Goal: Task Accomplishment & Management: Complete application form

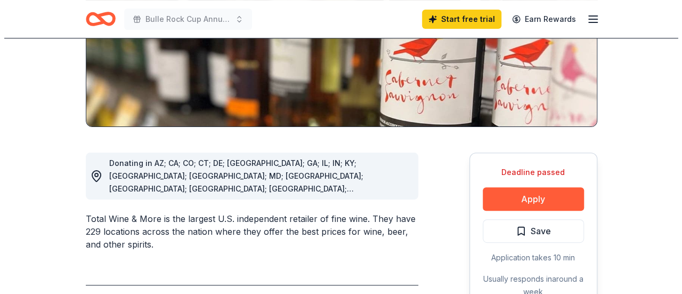
scroll to position [241, 0]
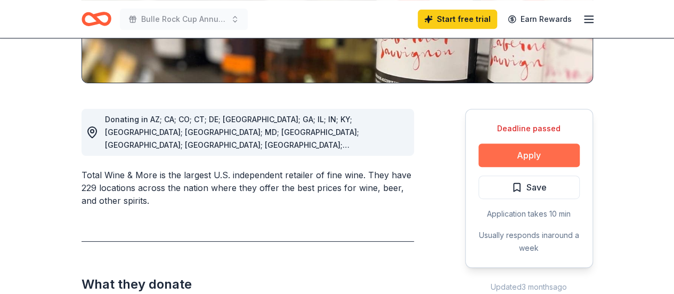
click at [552, 153] on button "Apply" at bounding box center [528, 154] width 101 height 23
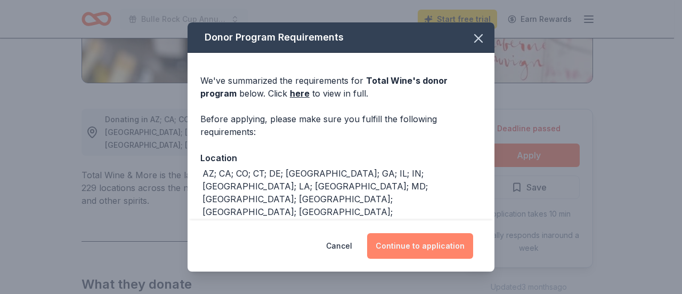
click at [416, 248] on button "Continue to application" at bounding box center [420, 246] width 106 height 26
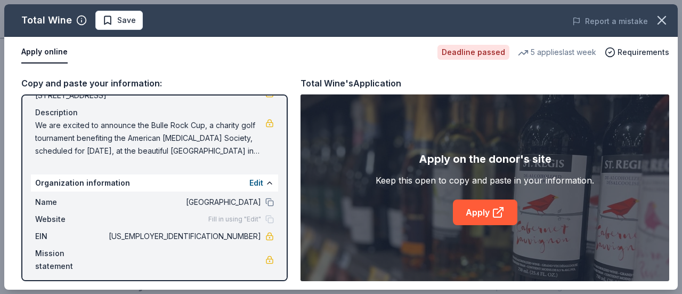
scroll to position [105, 0]
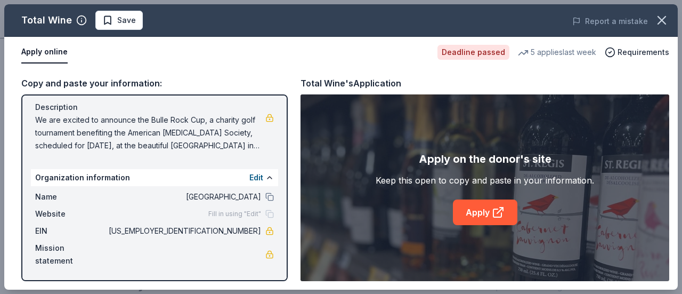
click at [245, 198] on span "Cecil County Public Schools" at bounding box center [184, 196] width 154 height 13
click at [249, 180] on button "Edit" at bounding box center [256, 177] width 14 height 13
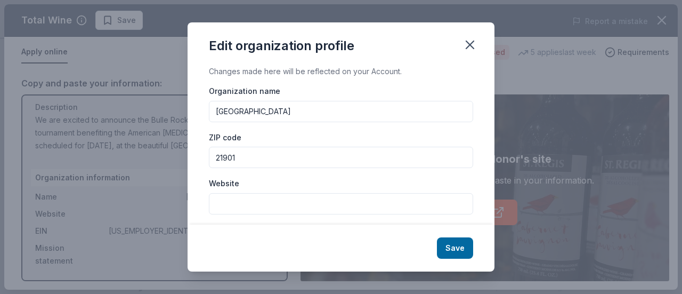
drag, startPoint x: 318, startPoint y: 115, endPoint x: 207, endPoint y: 111, distance: 110.3
click at [207, 111] on div "Changes made here will be reflected on your Account. Organization name Cecil Co…" at bounding box center [341, 144] width 307 height 159
type input "Bulle Rock Cup Golf Tournament"
drag, startPoint x: 239, startPoint y: 156, endPoint x: 214, endPoint y: 155, distance: 25.0
click at [214, 155] on input "21901" at bounding box center [341, 157] width 264 height 21
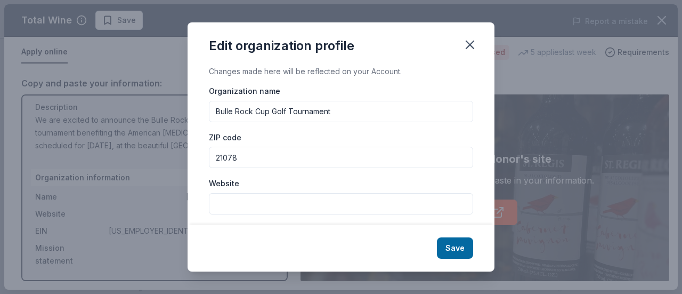
type input "21078"
click at [361, 141] on div "ZIP code 21078" at bounding box center [341, 150] width 264 height 38
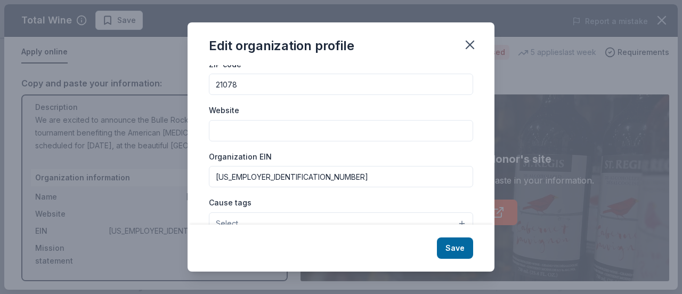
scroll to position [78, 0]
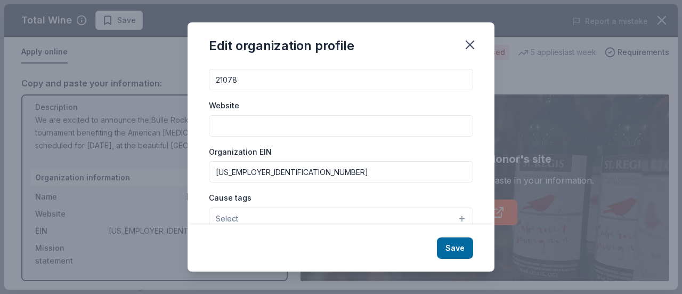
click at [227, 126] on input "Website" at bounding box center [341, 125] width 264 height 21
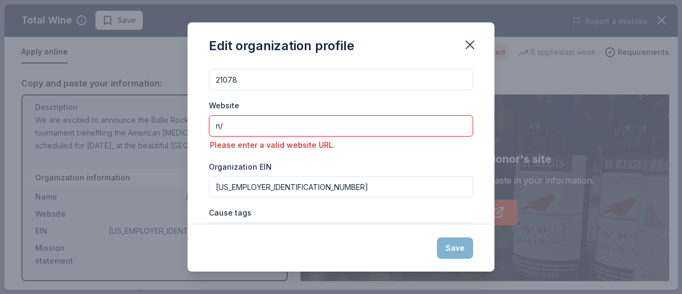
type input "n"
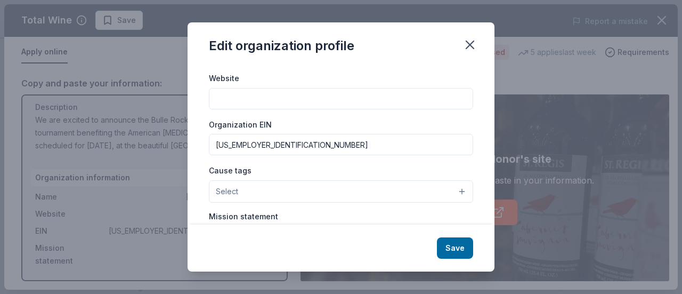
scroll to position [107, 0]
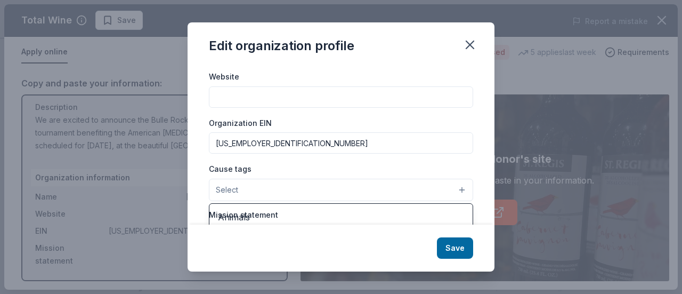
click at [385, 189] on button "Select" at bounding box center [341, 189] width 264 height 22
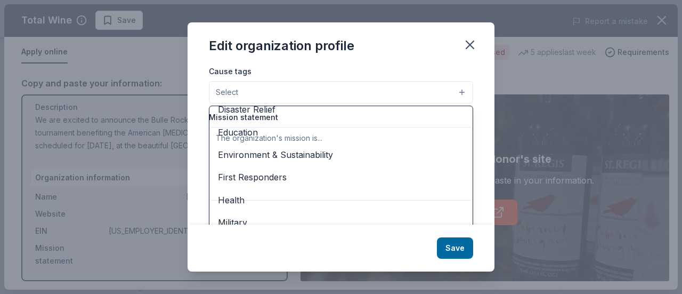
scroll to position [79, 0]
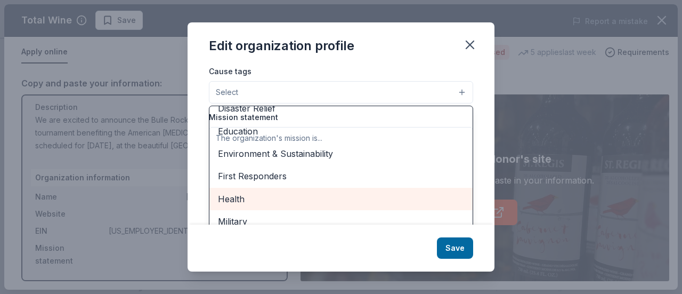
click at [355, 196] on span "Health" at bounding box center [341, 199] width 246 height 14
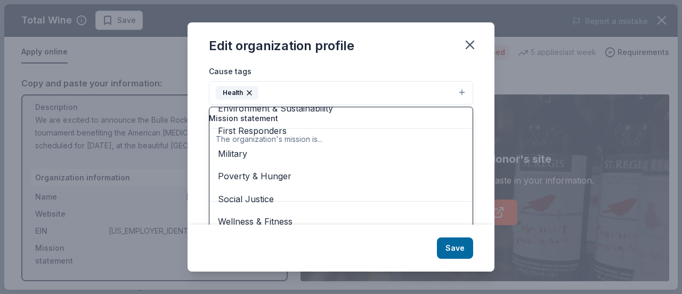
scroll to position [212, 0]
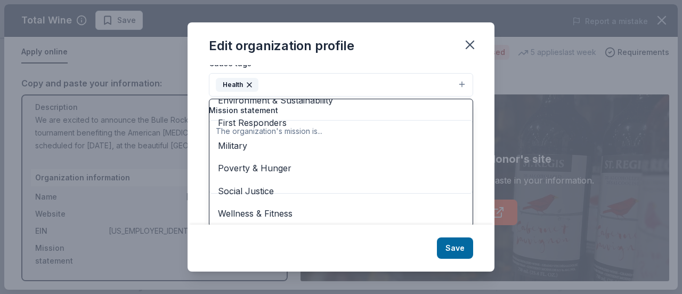
click at [456, 243] on div "Edit organization profile Changes made here will be reflected on your Account. …" at bounding box center [341, 146] width 307 height 249
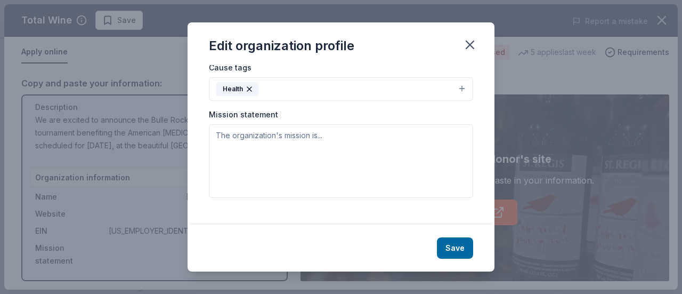
scroll to position [196, 0]
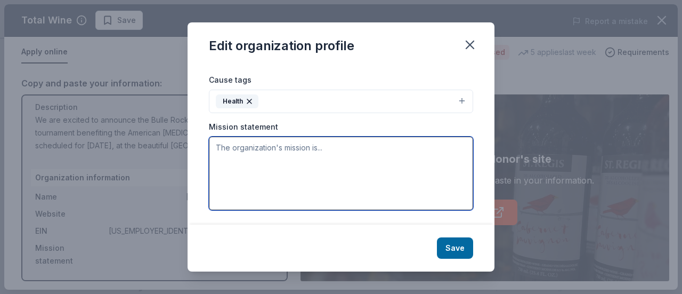
click at [251, 151] on textarea at bounding box center [341, 173] width 264 height 74
paste textarea "We are excited to announce the Bulle Rock Cup, a charity golf tournament benefi…"
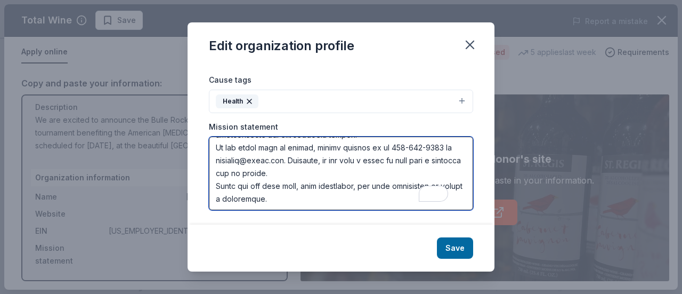
scroll to position [224, 0]
type textarea "We are excited to announce the Bulle Rock Cup, a charity golf tournament benefi…"
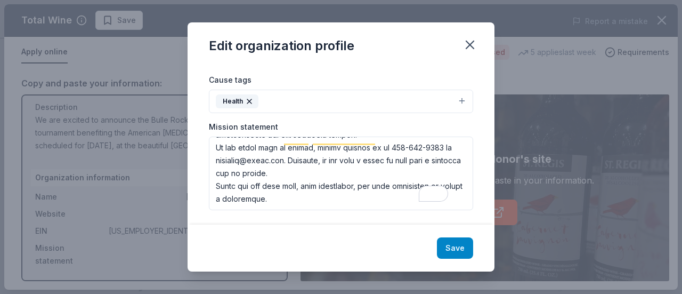
click at [451, 249] on button "Save" at bounding box center [455, 247] width 36 height 21
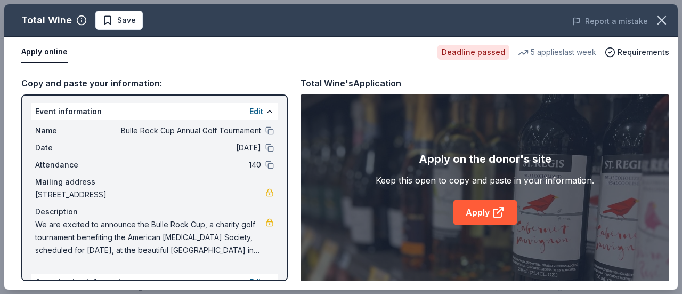
scroll to position [0, 0]
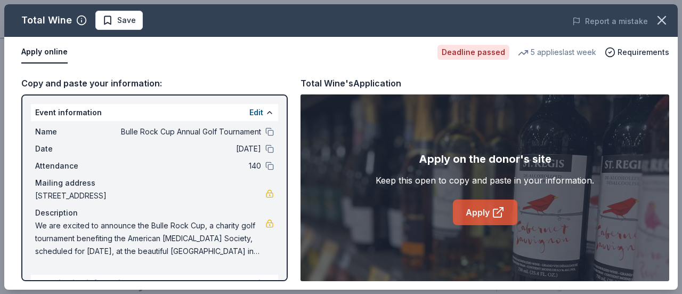
click at [475, 215] on link "Apply" at bounding box center [485, 212] width 64 height 26
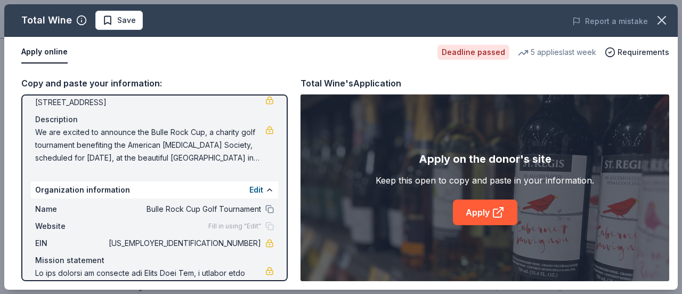
scroll to position [95, 0]
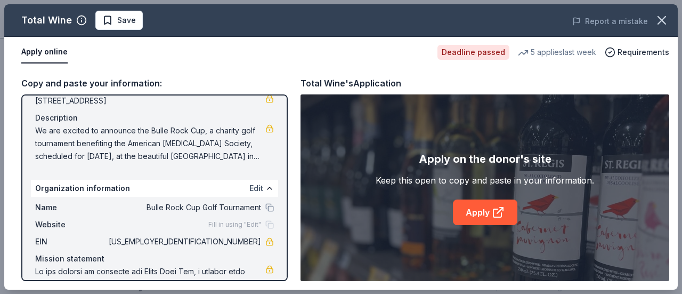
click at [249, 185] on button "Edit" at bounding box center [256, 188] width 14 height 13
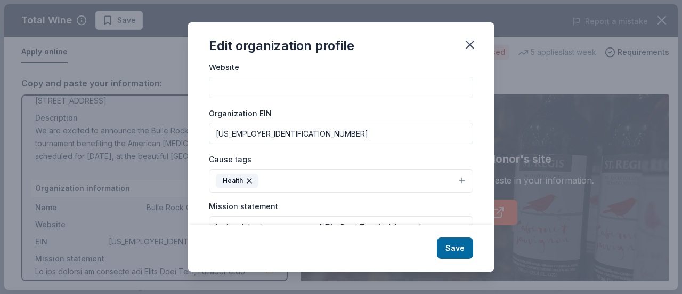
scroll to position [118, 0]
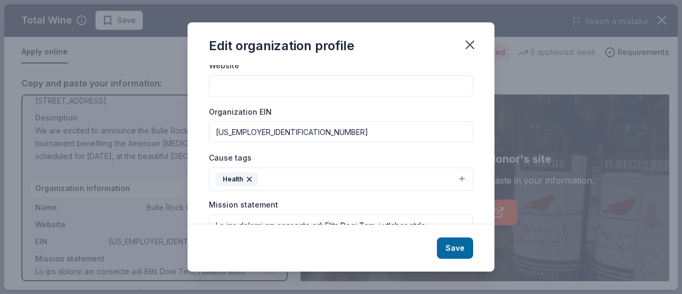
drag, startPoint x: 278, startPoint y: 131, endPoint x: 194, endPoint y: 133, distance: 84.2
click at [194, 133] on div "Changes made here will be reflected on your Account. Organization name Bulle Ro…" at bounding box center [341, 144] width 307 height 159
paste input "13-1788491"
type input "13-1788491"
click at [445, 247] on button "Save" at bounding box center [455, 247] width 36 height 21
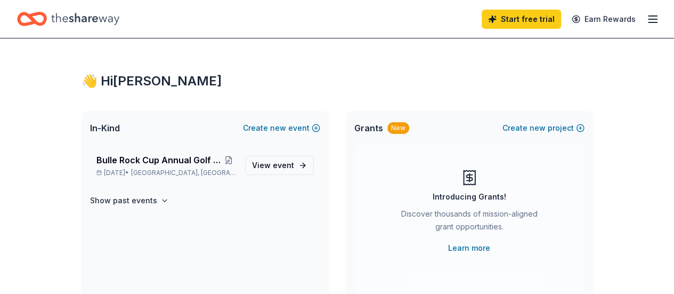
click at [648, 16] on line "button" at bounding box center [652, 16] width 9 height 0
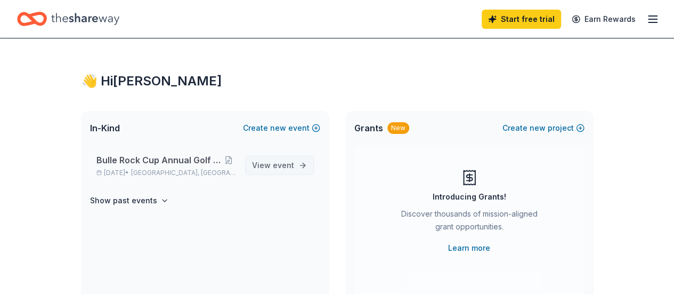
click at [287, 170] on span "View event" at bounding box center [273, 165] width 42 height 13
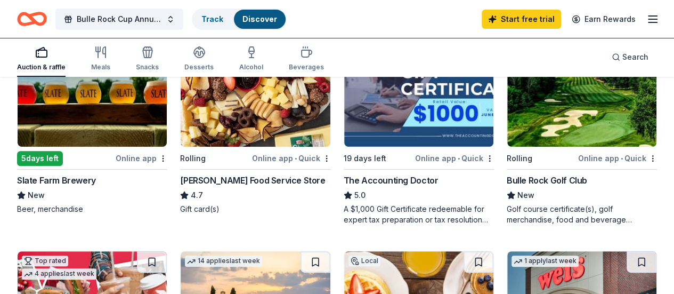
scroll to position [149, 0]
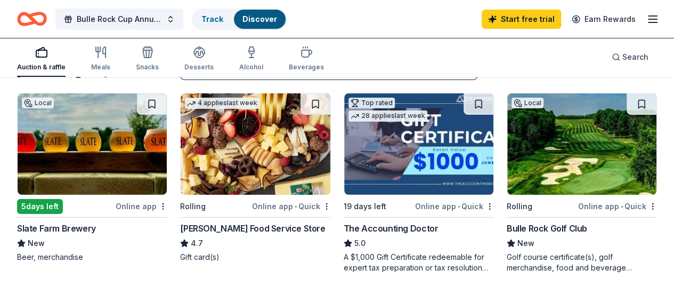
scroll to position [108, 0]
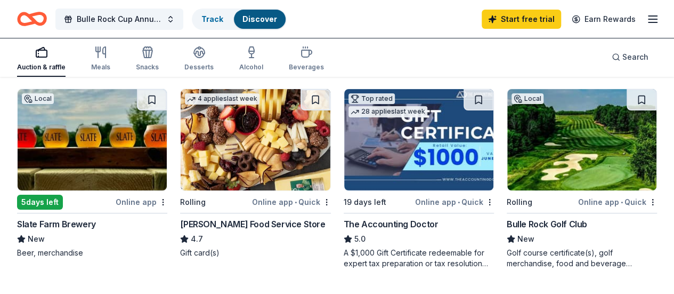
click at [47, 196] on div "5 days left" at bounding box center [40, 201] width 46 height 15
click at [507, 222] on div "Bulle Rock Golf Club" at bounding box center [547, 223] width 80 height 13
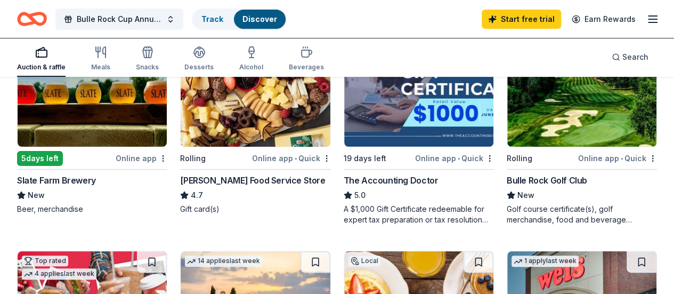
scroll to position [159, 0]
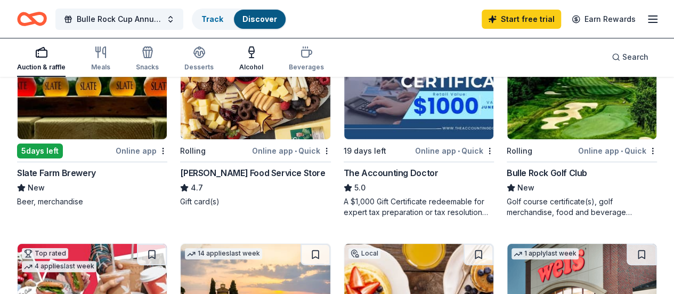
click at [257, 58] on icon "button" at bounding box center [251, 52] width 13 height 13
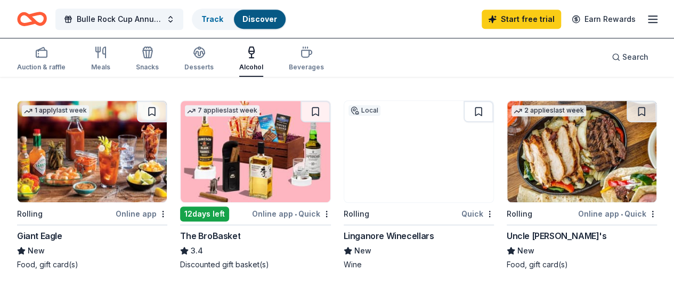
scroll to position [300, 0]
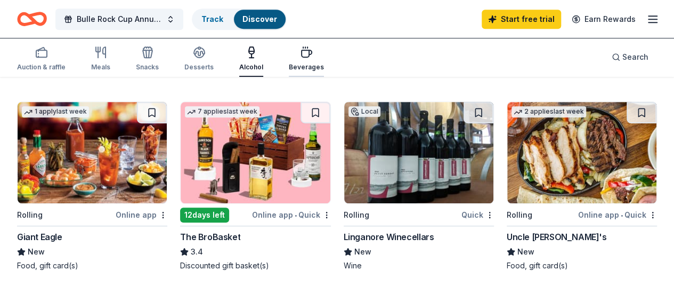
click at [312, 55] on icon "button" at bounding box center [307, 53] width 10 height 7
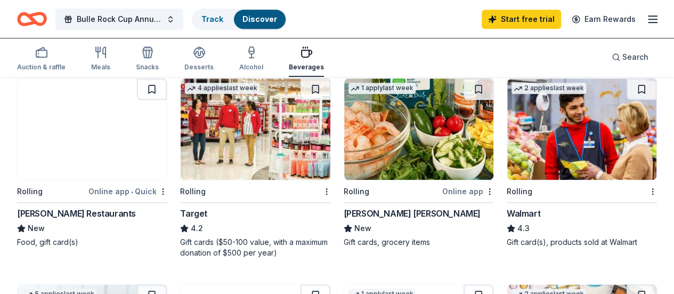
scroll to position [481, 0]
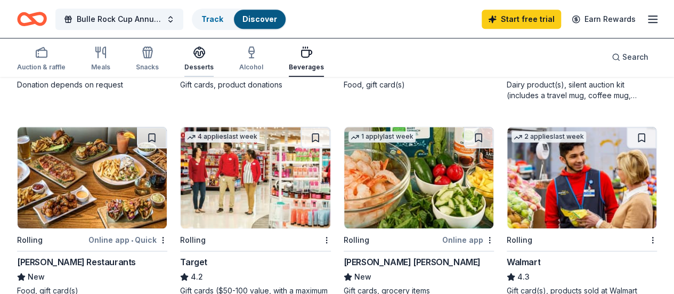
click at [200, 67] on div "Desserts" at bounding box center [198, 67] width 29 height 9
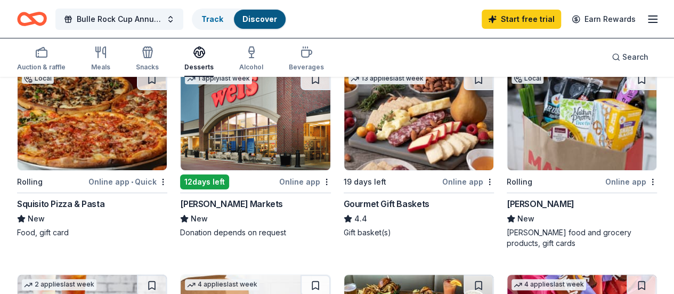
scroll to position [133, 0]
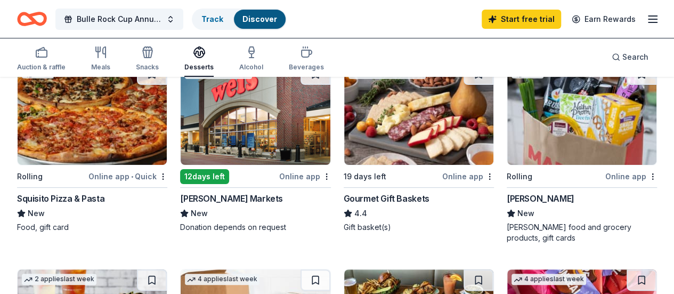
click at [189, 176] on div "12 days left" at bounding box center [204, 176] width 49 height 15
click at [154, 53] on icon "button" at bounding box center [147, 52] width 13 height 13
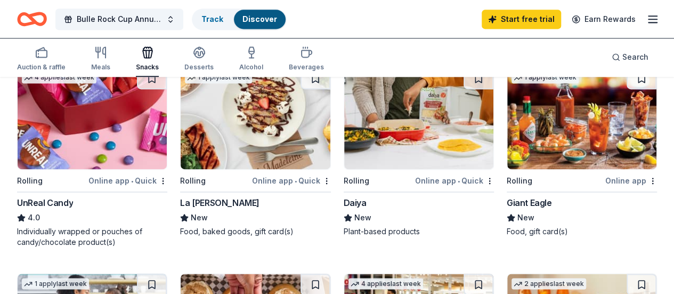
scroll to position [717, 0]
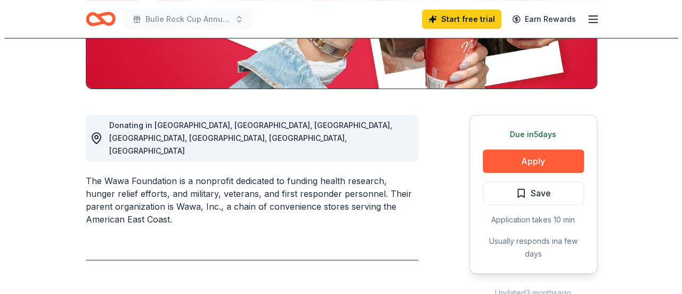
scroll to position [240, 0]
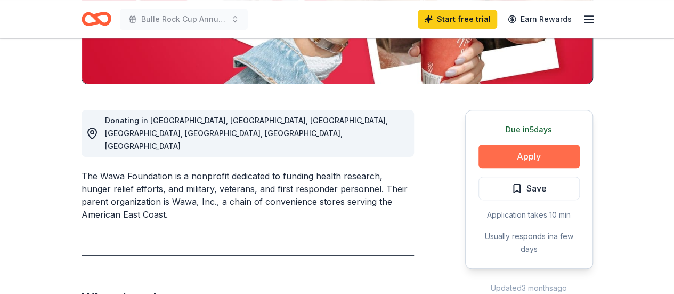
click at [531, 158] on button "Apply" at bounding box center [528, 155] width 101 height 23
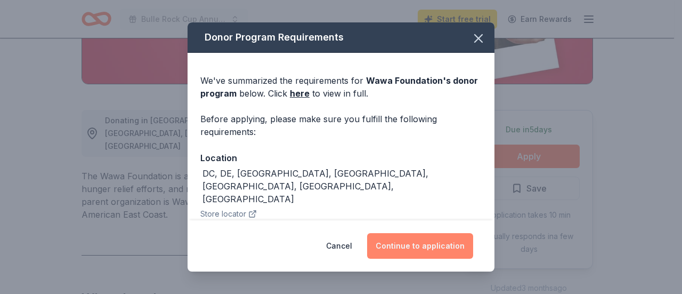
click at [424, 242] on button "Continue to application" at bounding box center [420, 246] width 106 height 26
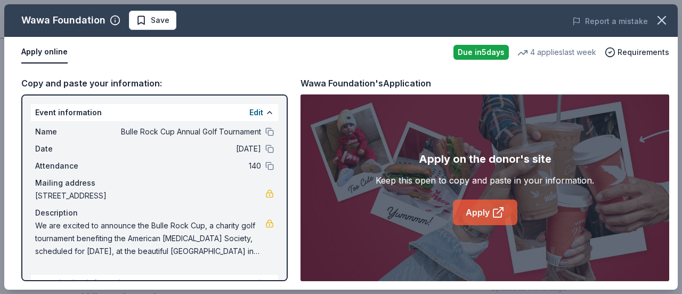
click at [484, 211] on link "Apply" at bounding box center [485, 212] width 64 height 26
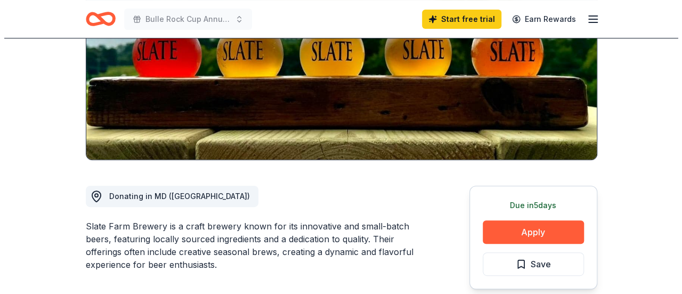
scroll to position [170, 0]
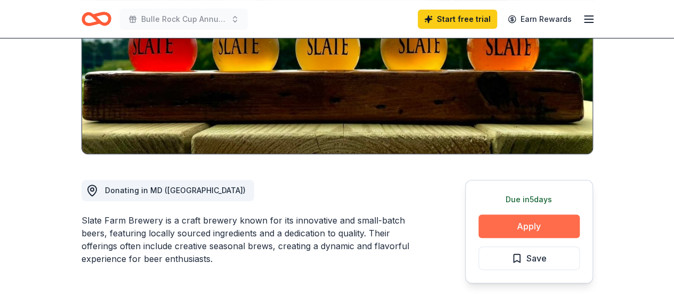
click at [522, 225] on button "Apply" at bounding box center [528, 225] width 101 height 23
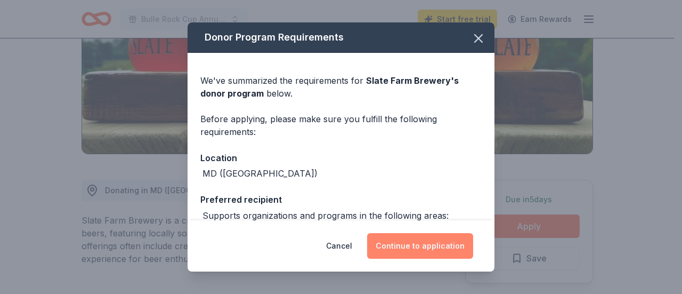
click at [425, 236] on button "Continue to application" at bounding box center [420, 246] width 106 height 26
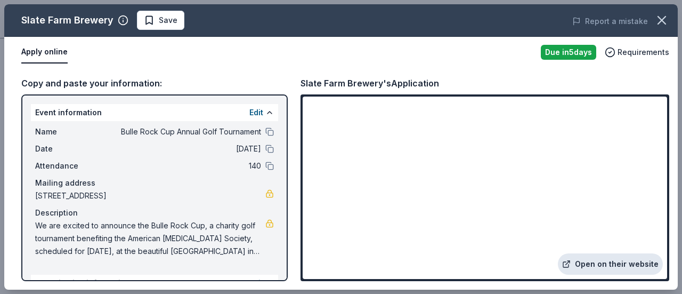
click at [625, 262] on link "Open on their website" at bounding box center [610, 263] width 105 height 21
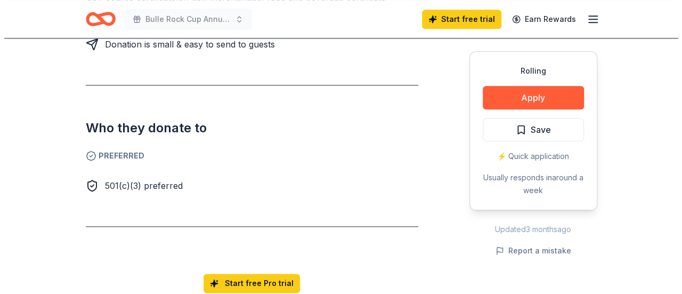
scroll to position [557, 0]
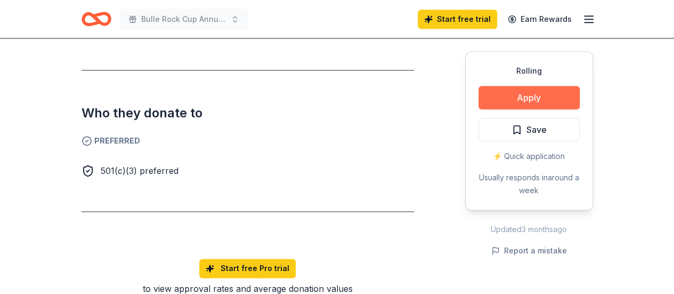
click at [558, 94] on button "Apply" at bounding box center [528, 97] width 101 height 23
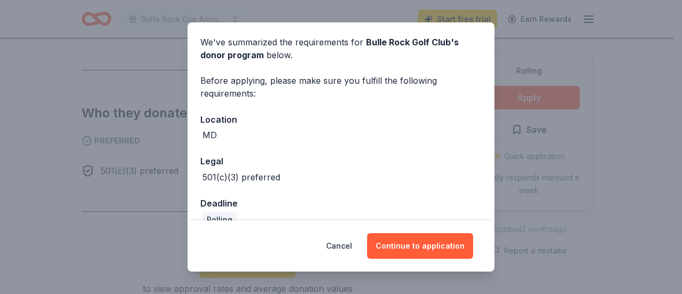
scroll to position [58, 0]
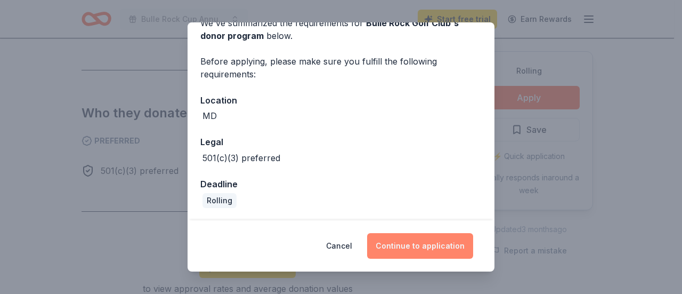
click at [423, 245] on button "Continue to application" at bounding box center [420, 246] width 106 height 26
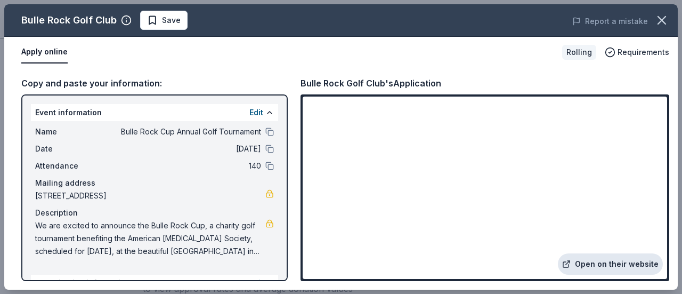
click at [582, 258] on link "Open on their website" at bounding box center [610, 263] width 105 height 21
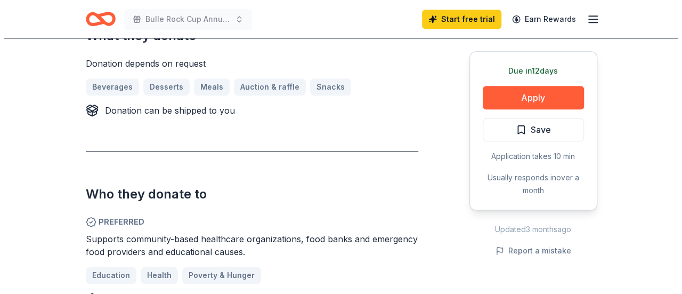
scroll to position [478, 0]
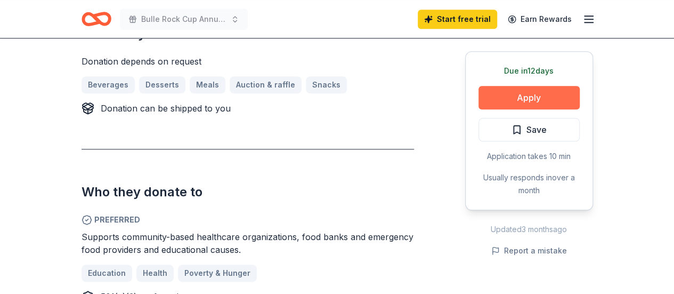
click at [537, 95] on button "Apply" at bounding box center [528, 97] width 101 height 23
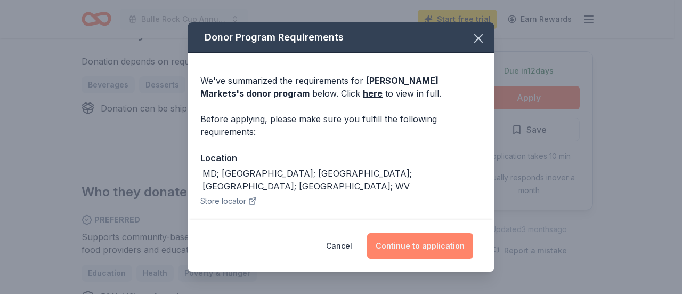
click at [424, 246] on button "Continue to application" at bounding box center [420, 246] width 106 height 26
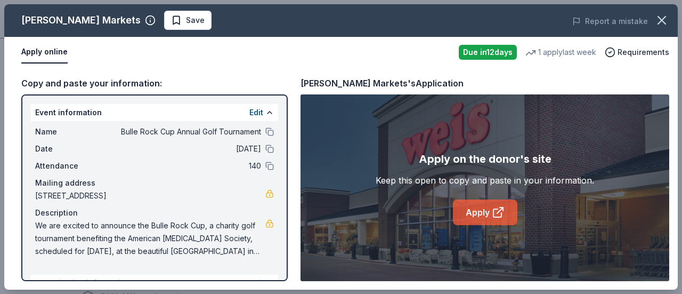
click at [474, 216] on link "Apply" at bounding box center [485, 212] width 64 height 26
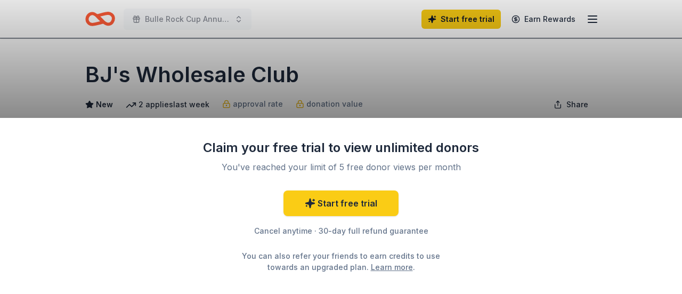
click at [398, 87] on div "Claim your free trial to view unlimited donors You've reached your limit of 5 f…" at bounding box center [341, 147] width 682 height 294
